Goal: Task Accomplishment & Management: Complete application form

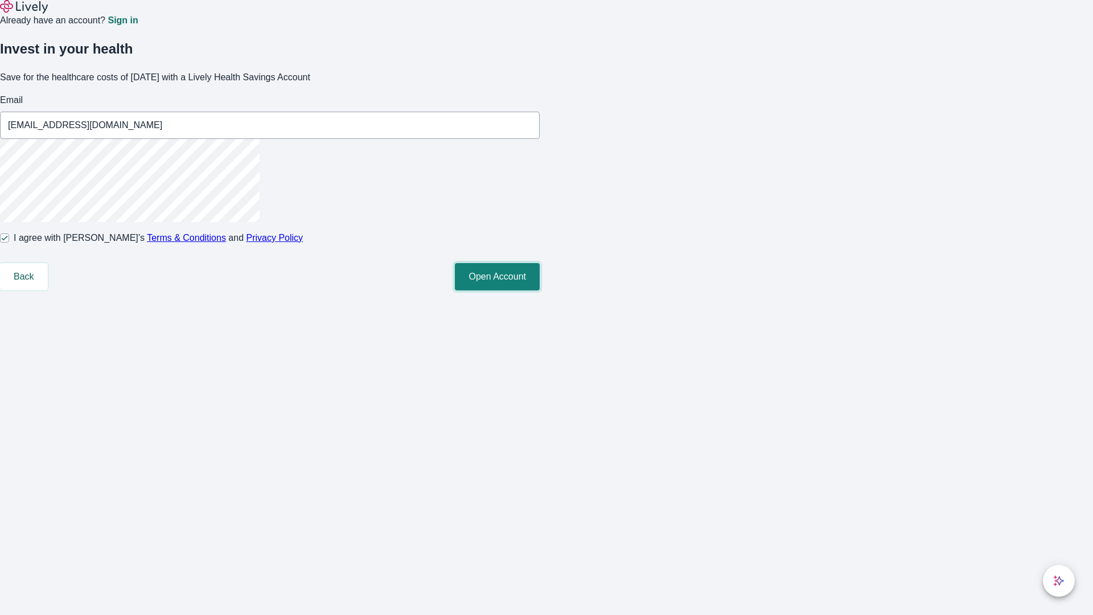
click at [539, 290] on button "Open Account" at bounding box center [497, 276] width 85 height 27
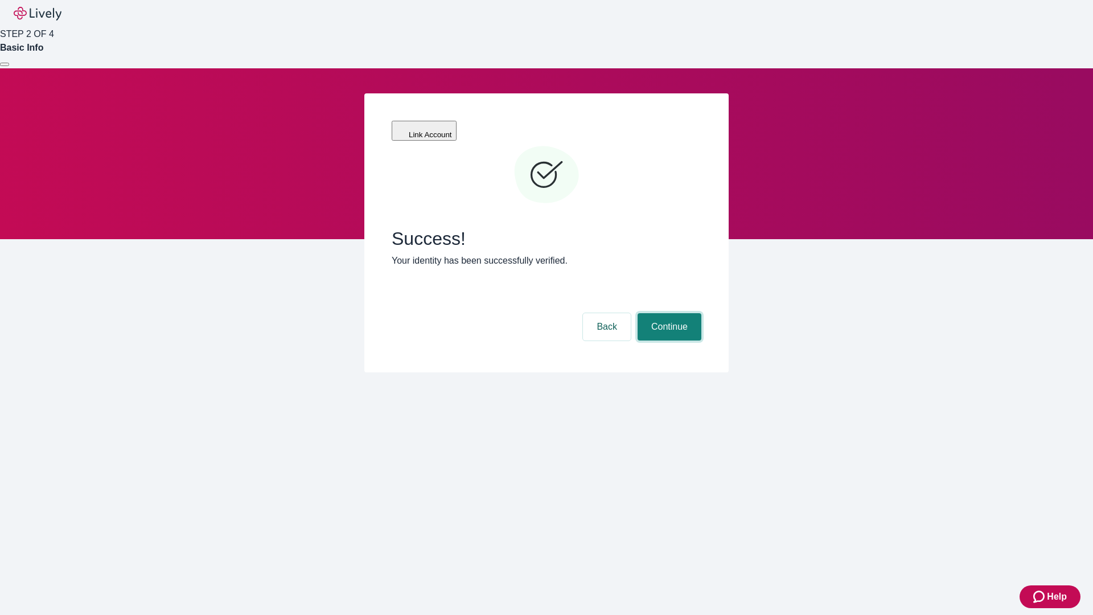
click at [667, 313] on button "Continue" at bounding box center [669, 326] width 64 height 27
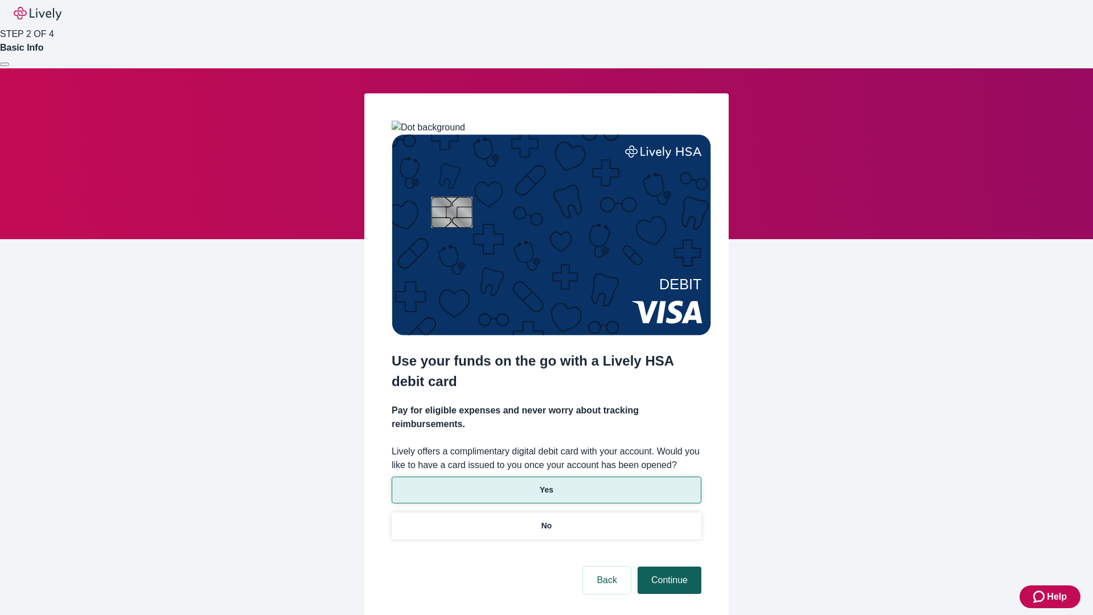
click at [546, 484] on p "Yes" at bounding box center [546, 490] width 14 height 12
click at [667, 566] on button "Continue" at bounding box center [669, 579] width 64 height 27
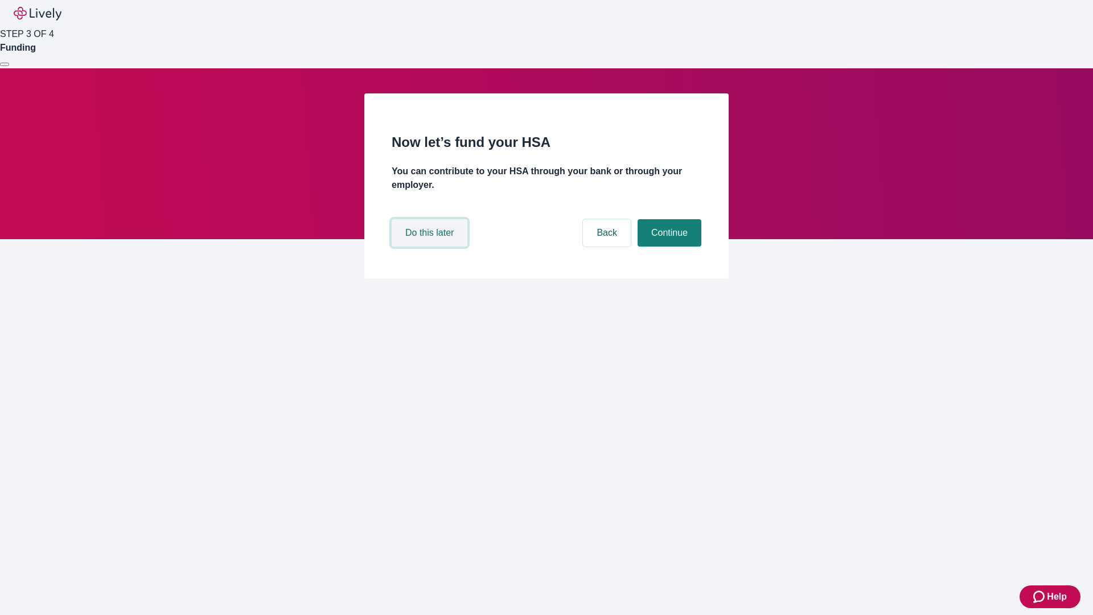
click at [431, 246] on button "Do this later" at bounding box center [430, 232] width 76 height 27
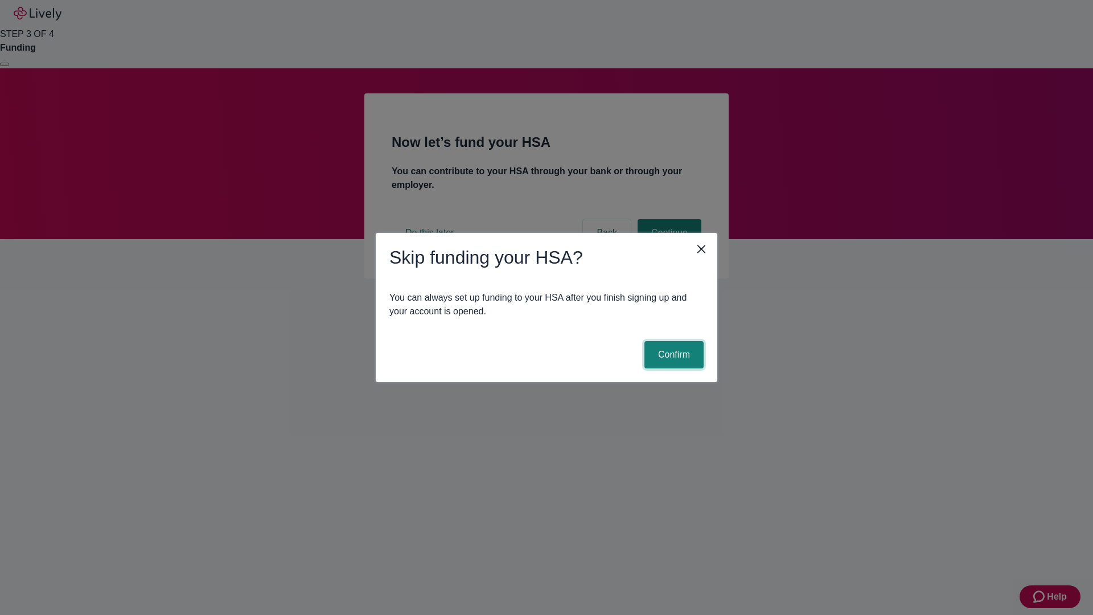
click at [672, 355] on button "Confirm" at bounding box center [673, 354] width 59 height 27
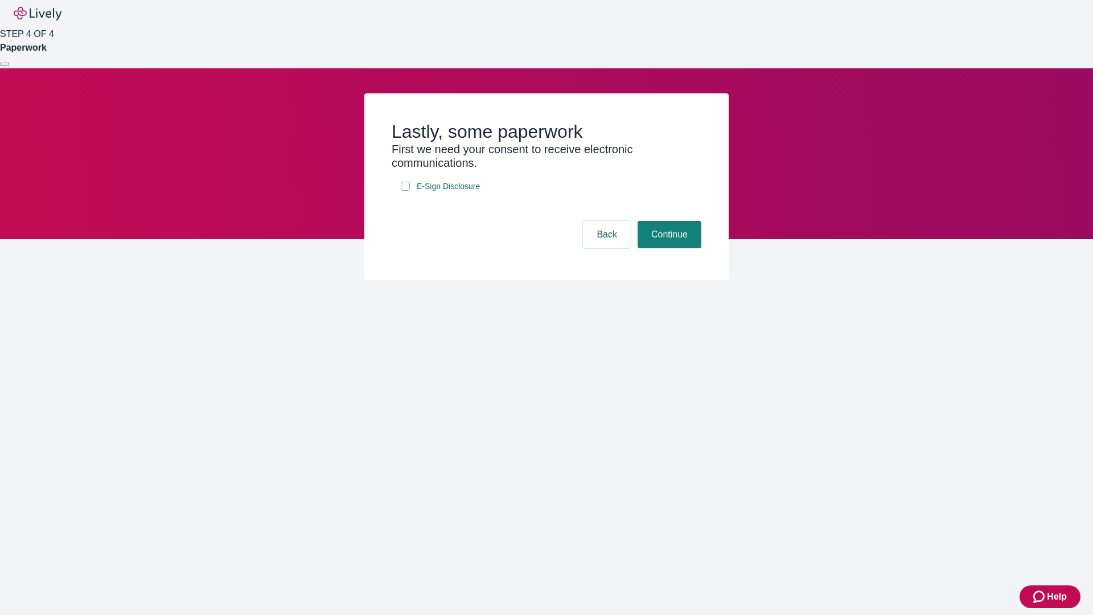
click at [405, 191] on input "E-Sign Disclosure" at bounding box center [405, 186] width 9 height 9
checkbox input "true"
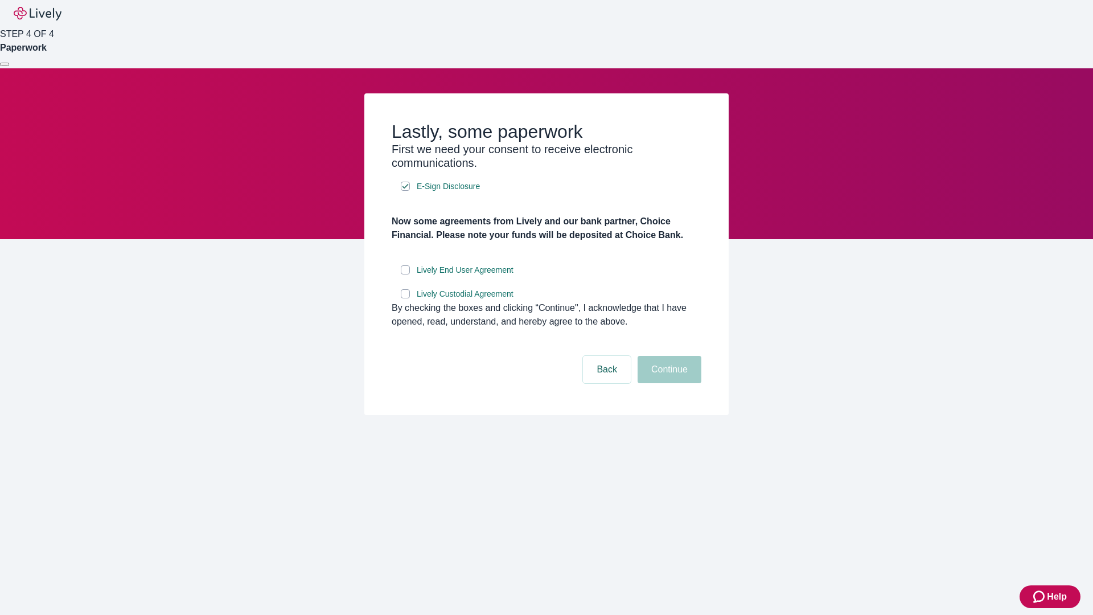
click at [405, 274] on input "Lively End User Agreement" at bounding box center [405, 269] width 9 height 9
checkbox input "true"
click at [405, 298] on input "Lively Custodial Agreement" at bounding box center [405, 293] width 9 height 9
checkbox input "true"
click at [667, 383] on button "Continue" at bounding box center [669, 369] width 64 height 27
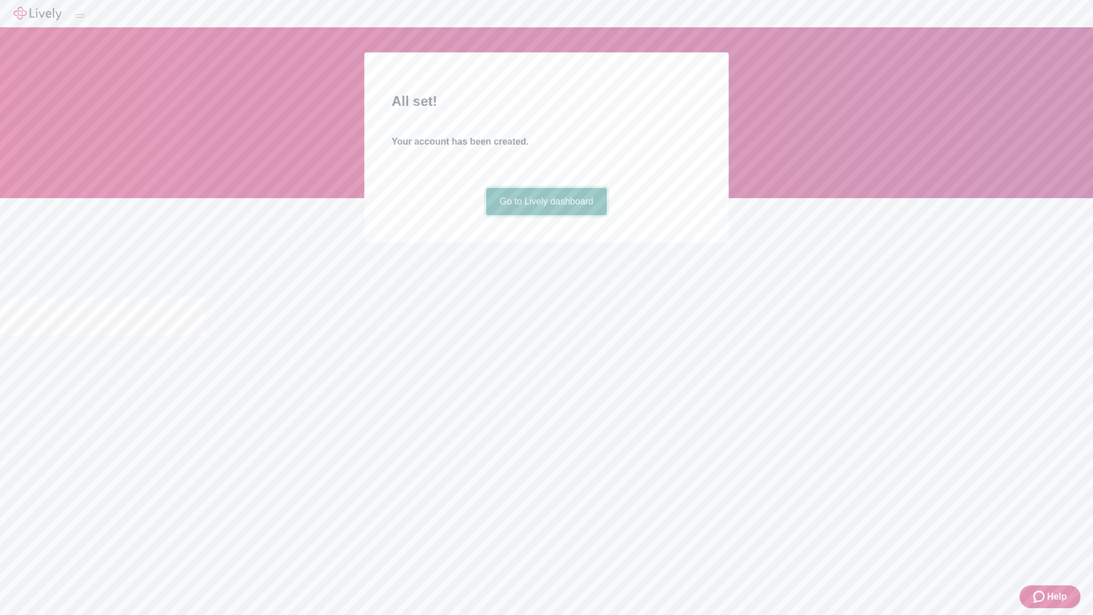
click at [546, 215] on link "Go to Lively dashboard" at bounding box center [546, 201] width 121 height 27
